Goal: Task Accomplishment & Management: Complete application form

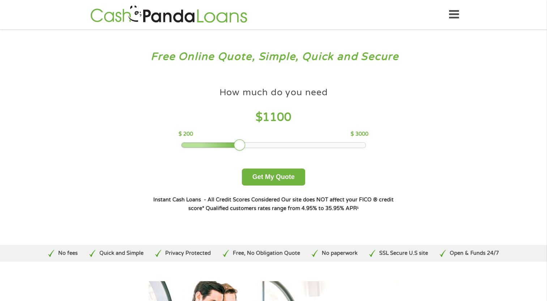
click at [244, 146] on div at bounding box center [273, 145] width 184 height 5
click at [255, 177] on button "Get My Quote" at bounding box center [273, 177] width 63 height 17
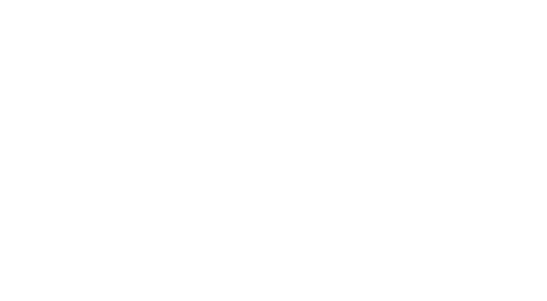
click at [0, 0] on html at bounding box center [0, 0] width 0 height 0
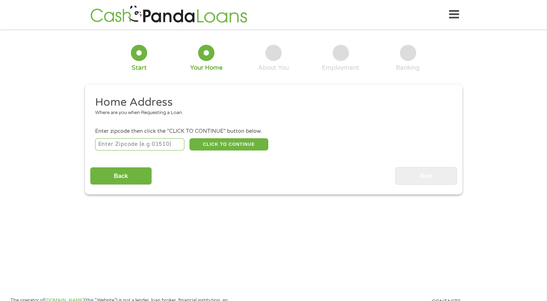
click at [163, 144] on input "number" at bounding box center [139, 144] width 89 height 12
type input "45013"
select select "[US_STATE]"
click at [219, 147] on button "CLICK TO CONTINUE" at bounding box center [228, 144] width 79 height 12
type input "45013"
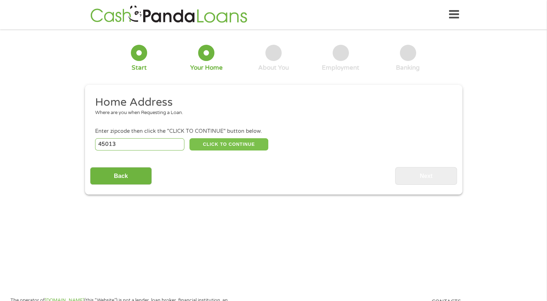
type input "[PERSON_NAME]"
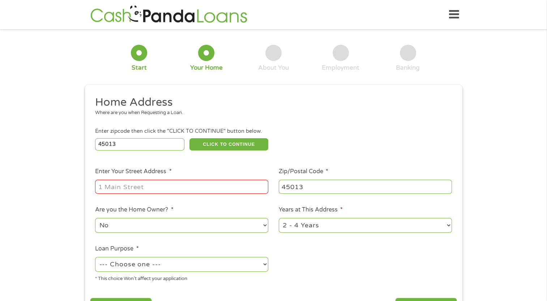
click at [198, 186] on input "Enter Your Street Address *" at bounding box center [181, 187] width 173 height 14
type input "[STREET_ADDRESS][PERSON_NAME][PERSON_NAME]"
click at [169, 266] on select "--- Choose one --- Pay Bills Debt Consolidation Home Improvement Major Purchase…" at bounding box center [181, 264] width 173 height 15
select select "other"
click at [95, 258] on select "--- Choose one --- Pay Bills Debt Consolidation Home Improvement Major Purchase…" at bounding box center [181, 264] width 173 height 15
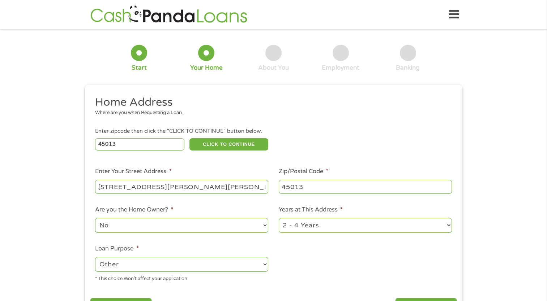
click at [79, 236] on div "1 Start 2 Your Home 3 About You 4 Employment 5 Banking 6 This field is hidden w…" at bounding box center [273, 179] width 390 height 291
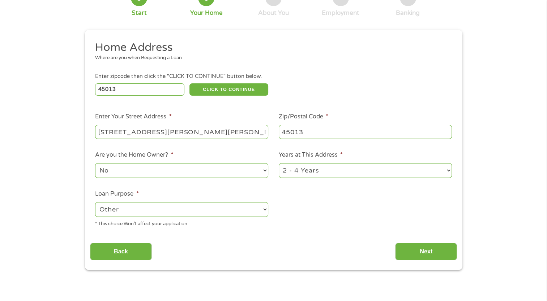
scroll to position [59, 0]
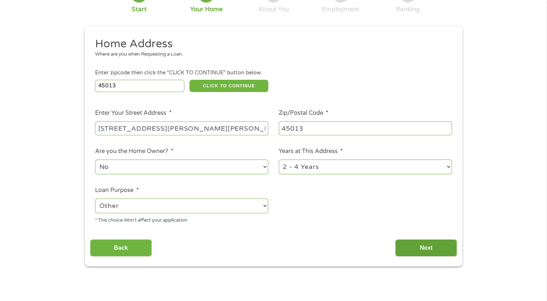
click at [406, 244] on input "Next" at bounding box center [426, 249] width 62 height 18
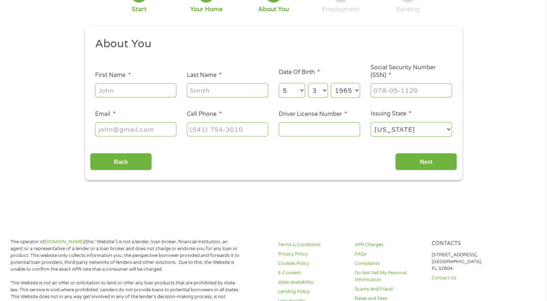
scroll to position [0, 0]
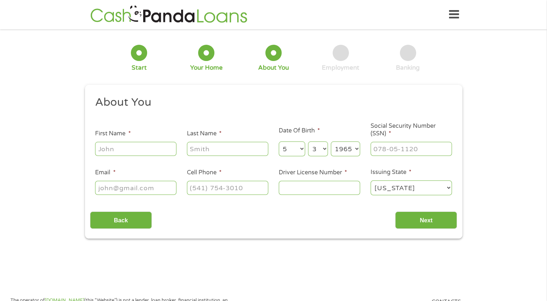
click at [156, 150] on input "First Name *" at bounding box center [135, 149] width 81 height 14
type input "[PERSON_NAME]"
type input "[EMAIL_ADDRESS][DOMAIN_NAME]"
type input "[PHONE_NUMBER]"
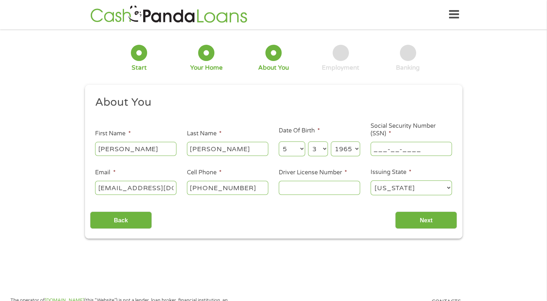
click at [377, 151] on input "___-__-____" at bounding box center [410, 149] width 81 height 14
type input "277-78-9712"
click at [346, 189] on input "Driver License Number *" at bounding box center [319, 188] width 81 height 14
type input "RR500106"
click at [426, 229] on input "Next" at bounding box center [426, 221] width 62 height 18
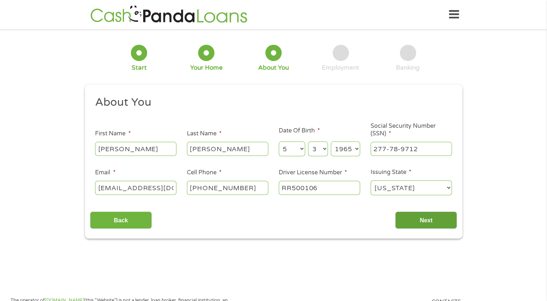
click at [421, 229] on input "Next" at bounding box center [426, 221] width 62 height 18
click at [399, 219] on input "Next" at bounding box center [426, 221] width 62 height 18
click at [410, 225] on input "Next" at bounding box center [426, 221] width 62 height 18
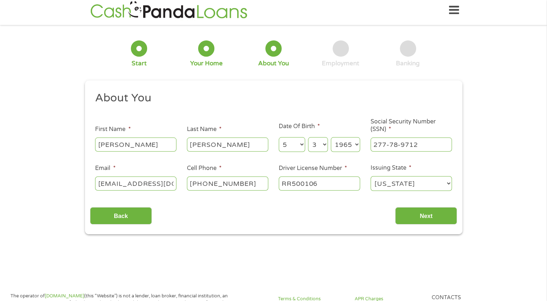
scroll to position [9, 0]
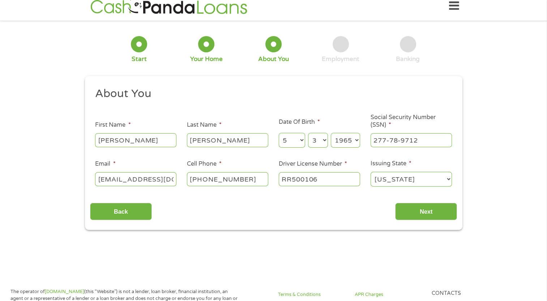
click at [422, 210] on input "Next" at bounding box center [426, 212] width 62 height 18
click at [497, 246] on main "1 Start 2 Your Home 3 About You 4 Employment 5 Banking 6 This field is hidden w…" at bounding box center [273, 148] width 547 height 244
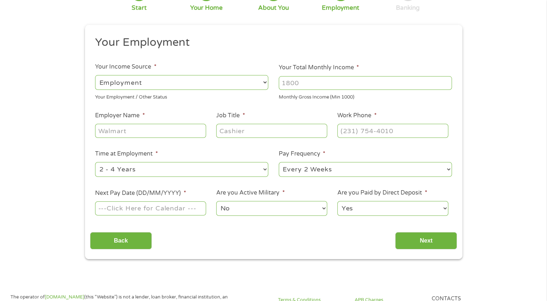
scroll to position [65, 0]
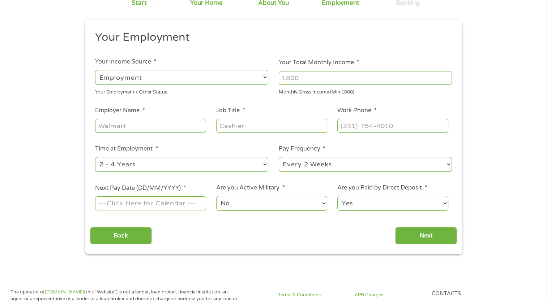
click at [252, 80] on select "--- Choose one --- Employment [DEMOGRAPHIC_DATA] Benefits" at bounding box center [181, 77] width 173 height 15
select select "selfEmployed"
click at [95, 70] on select "--- Choose one --- Employment [DEMOGRAPHIC_DATA] Benefits" at bounding box center [181, 77] width 173 height 15
click at [290, 82] on input "Your Total Monthly Income *" at bounding box center [365, 78] width 173 height 14
type input "2000.00"
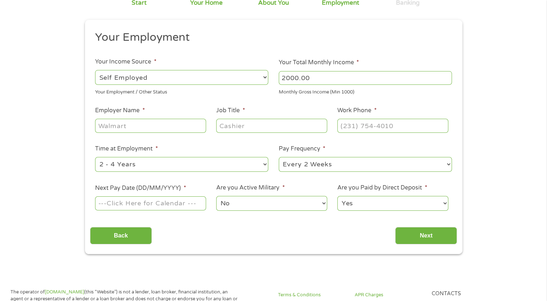
click at [192, 124] on input "Employer Name *" at bounding box center [150, 126] width 111 height 14
type input "Data Annotation Tech"
click at [227, 127] on input "Job Title *" at bounding box center [271, 126] width 111 height 14
type input "A"
type input "Data Entry"
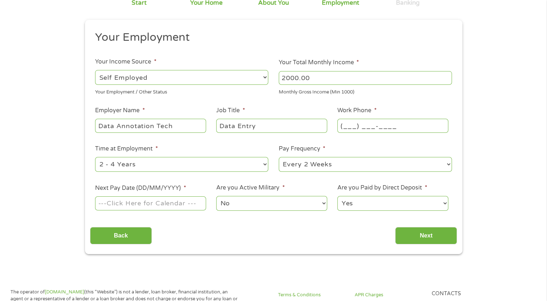
click at [351, 127] on input "(___) ___-____" at bounding box center [392, 126] width 111 height 14
type input "[PHONE_NUMBER]"
click at [286, 168] on select "--- Choose one --- Every 2 Weeks Every Week Monthly Semi-Monthly" at bounding box center [365, 164] width 173 height 15
select select "weekly"
click at [279, 158] on select "--- Choose one --- Every 2 Weeks Every Week Monthly Semi-Monthly" at bounding box center [365, 164] width 173 height 15
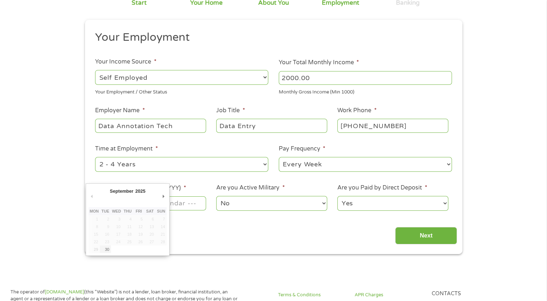
click at [197, 206] on input "Next Pay Date (DD/MM/YYYY) *" at bounding box center [150, 204] width 111 height 14
type input "[DATE]"
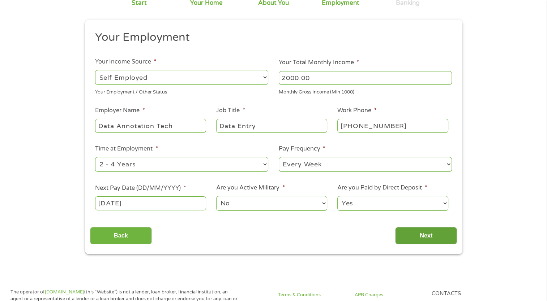
click at [403, 235] on input "Next" at bounding box center [426, 236] width 62 height 18
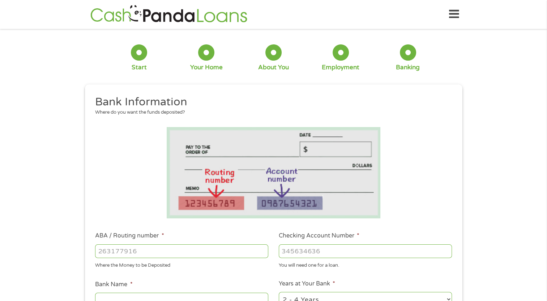
scroll to position [0, 0]
click at [258, 248] on input "ABA / Routing number *" at bounding box center [181, 252] width 173 height 14
click at [56, 259] on div "1 Start 2 Your Home 3 About You 4 Employment 5 Banking 6 This field is hidden w…" at bounding box center [273, 263] width 547 height 458
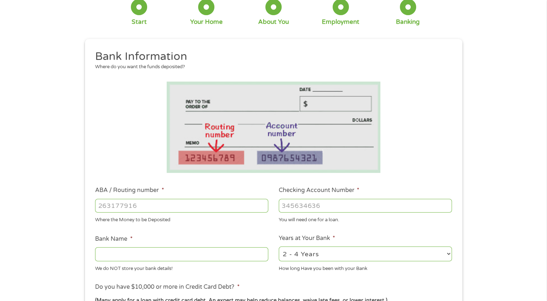
scroll to position [48, 0]
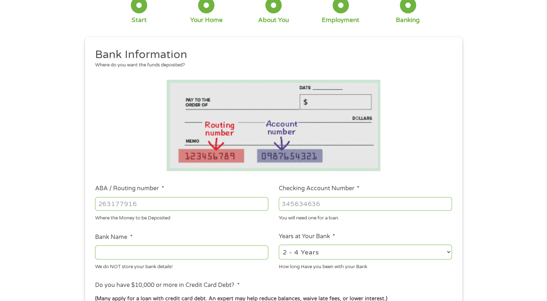
click at [227, 205] on input "ABA / Routing number *" at bounding box center [181, 204] width 173 height 14
type input "031101279"
type input "THE BANCORP BANK"
type input "031101279"
click at [345, 206] on input "Checking Account Number *" at bounding box center [365, 204] width 173 height 14
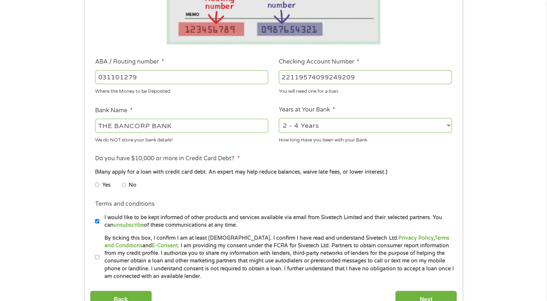
scroll to position [183, 0]
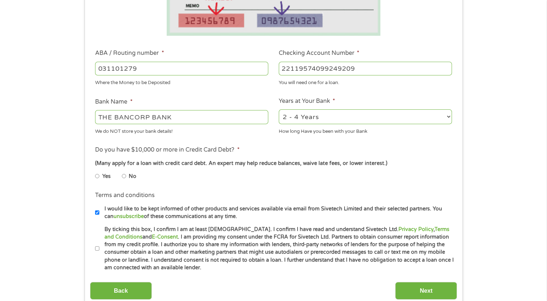
type input "22119574099249209"
click at [414, 254] on label "By ticking this box, I confirm I am at least [DEMOGRAPHIC_DATA]. I confirm I ha…" at bounding box center [276, 249] width 355 height 46
click at [99, 254] on input "By ticking this box, I confirm I am at least [DEMOGRAPHIC_DATA]. I confirm I ha…" at bounding box center [97, 249] width 4 height 12
checkbox input "true"
click at [415, 295] on input "Next" at bounding box center [426, 291] width 62 height 18
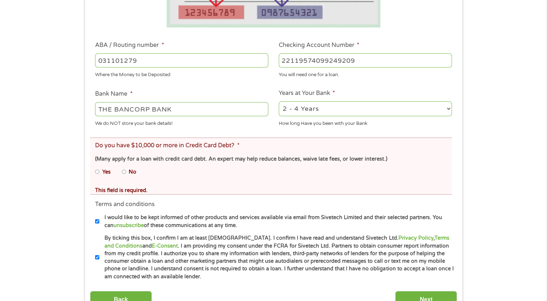
scroll to position [219, 0]
click at [135, 180] on ul "Yes No" at bounding box center [181, 173] width 172 height 17
click at [124, 175] on input "No" at bounding box center [124, 172] width 4 height 12
radio input "true"
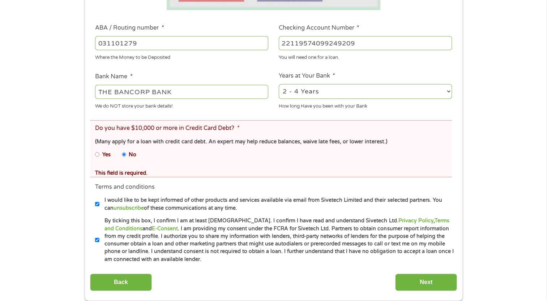
scroll to position [253, 0]
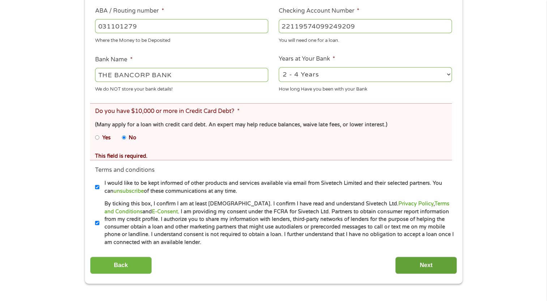
click at [441, 267] on input "Next" at bounding box center [426, 266] width 62 height 18
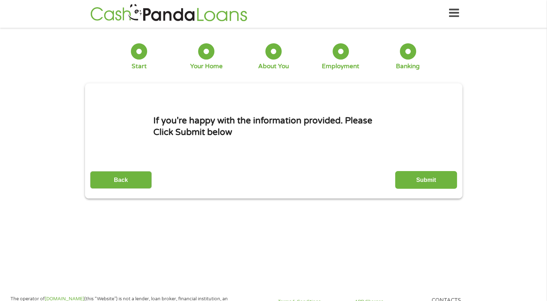
scroll to position [0, 0]
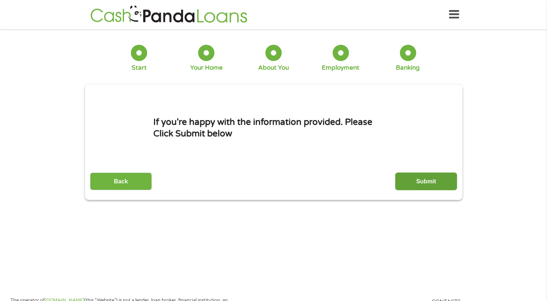
click at [433, 188] on input "Submit" at bounding box center [426, 182] width 62 height 18
